Goal: Share content

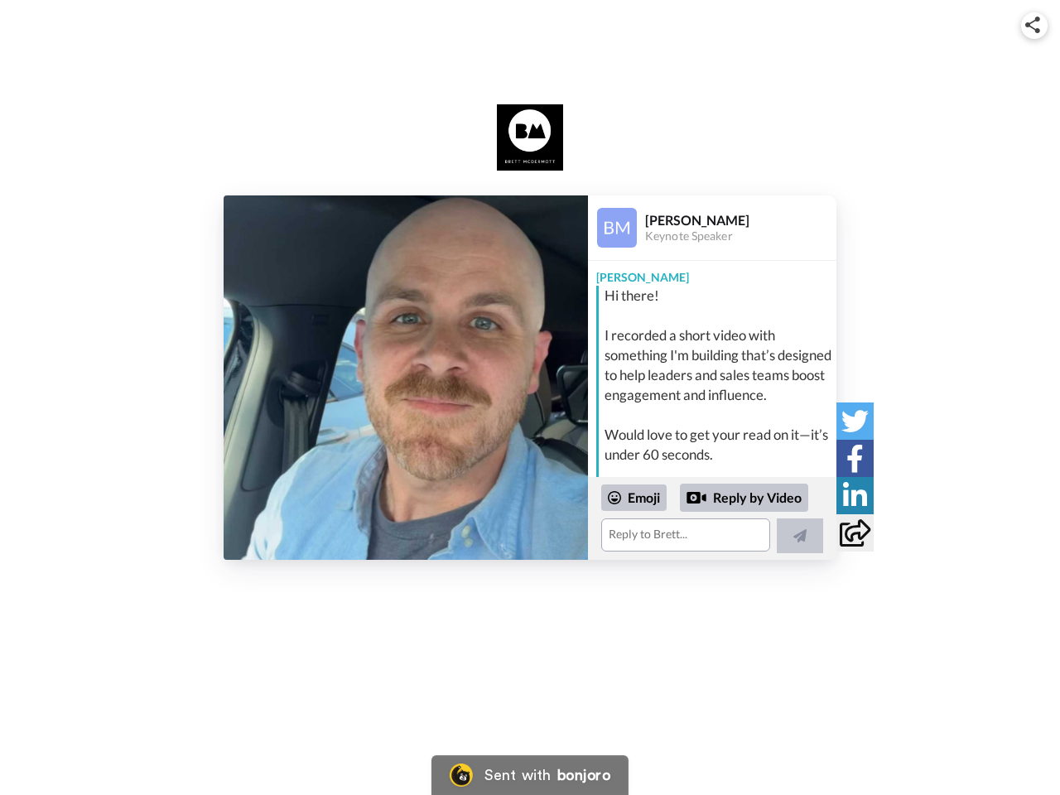
click at [1035, 25] on img at bounding box center [1033, 25] width 15 height 17
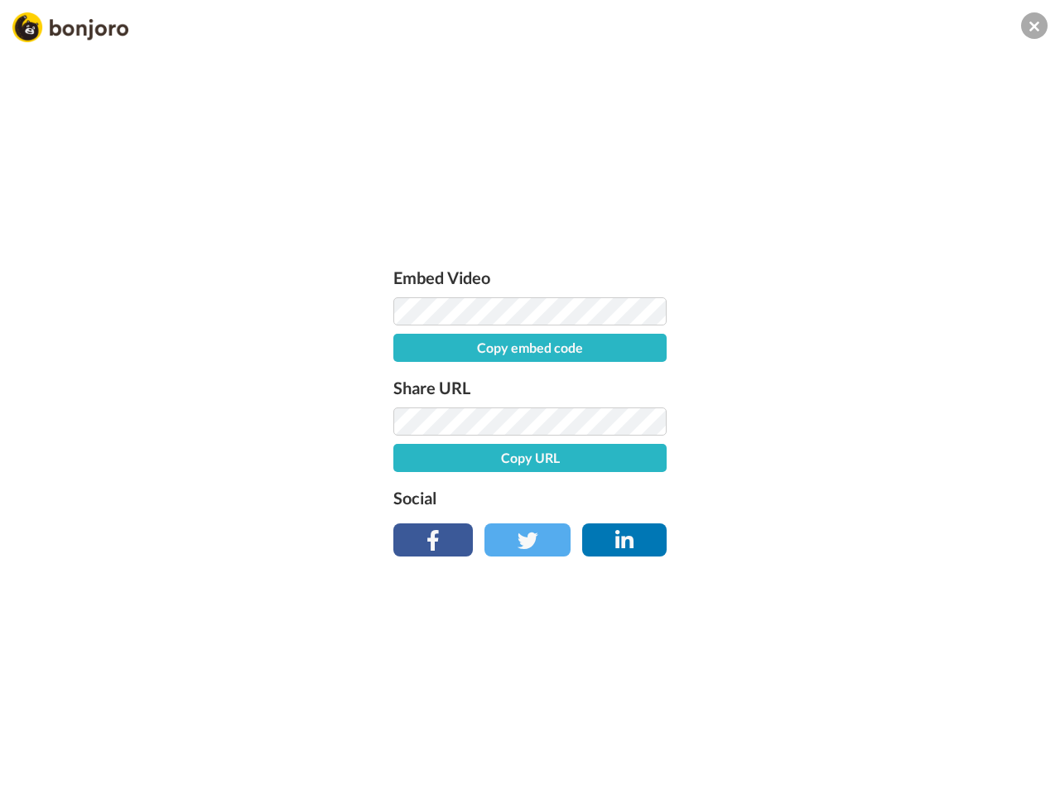
click at [406, 378] on label "Share URL" at bounding box center [530, 387] width 273 height 27
click at [713, 519] on div "Embed Video Copy embed code Share URL Copy URL Social" at bounding box center [530, 486] width 1060 height 795
click at [635, 498] on label "Social" at bounding box center [530, 498] width 273 height 27
click at [745, 498] on div "Embed Video Copy embed code Share URL Copy URL Social" at bounding box center [530, 486] width 1060 height 795
click at [800, 536] on div "Embed Video Copy embed code Share URL Copy URL Social" at bounding box center [530, 486] width 1060 height 795
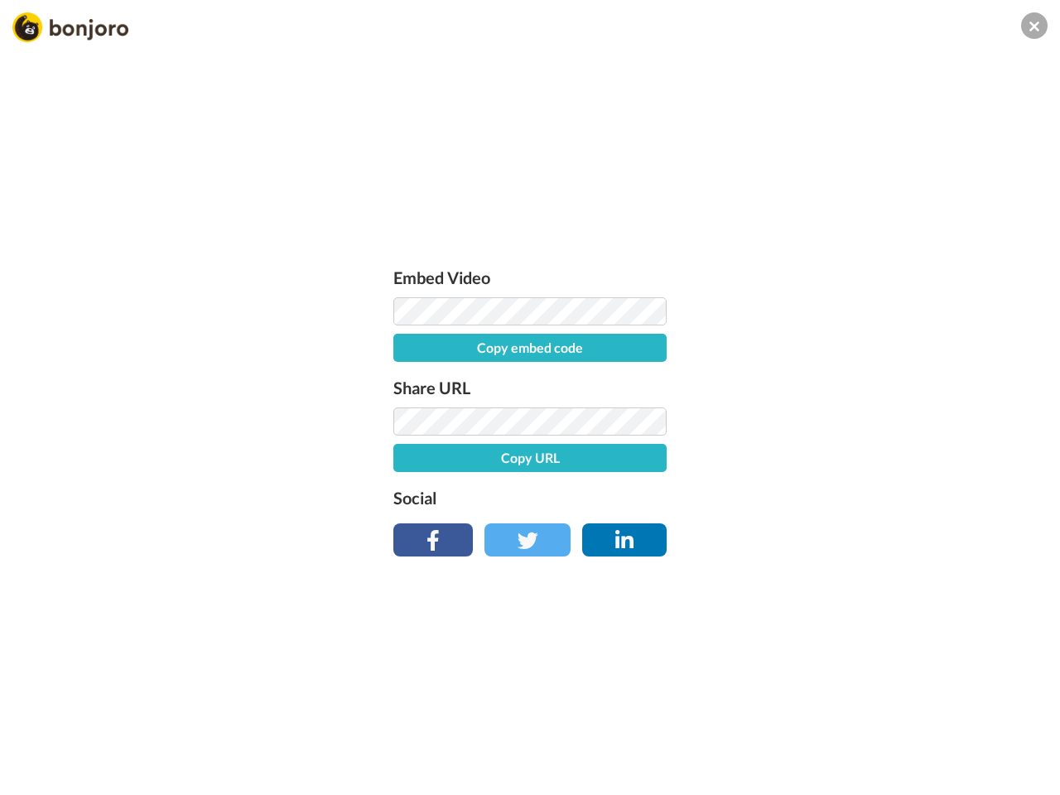
click at [855, 421] on div "Embed Video Copy embed code Share URL Copy URL Social" at bounding box center [530, 486] width 1060 height 795
click at [855, 458] on div "Embed Video Copy embed code Share URL Copy URL Social" at bounding box center [530, 486] width 1060 height 795
click at [855, 495] on div "Embed Video Copy embed code Share URL Copy URL Social" at bounding box center [530, 486] width 1060 height 795
click at [855, 533] on div "Embed Video Copy embed code Share URL Copy URL Social" at bounding box center [530, 486] width 1060 height 795
